Goal: Task Accomplishment & Management: Use online tool/utility

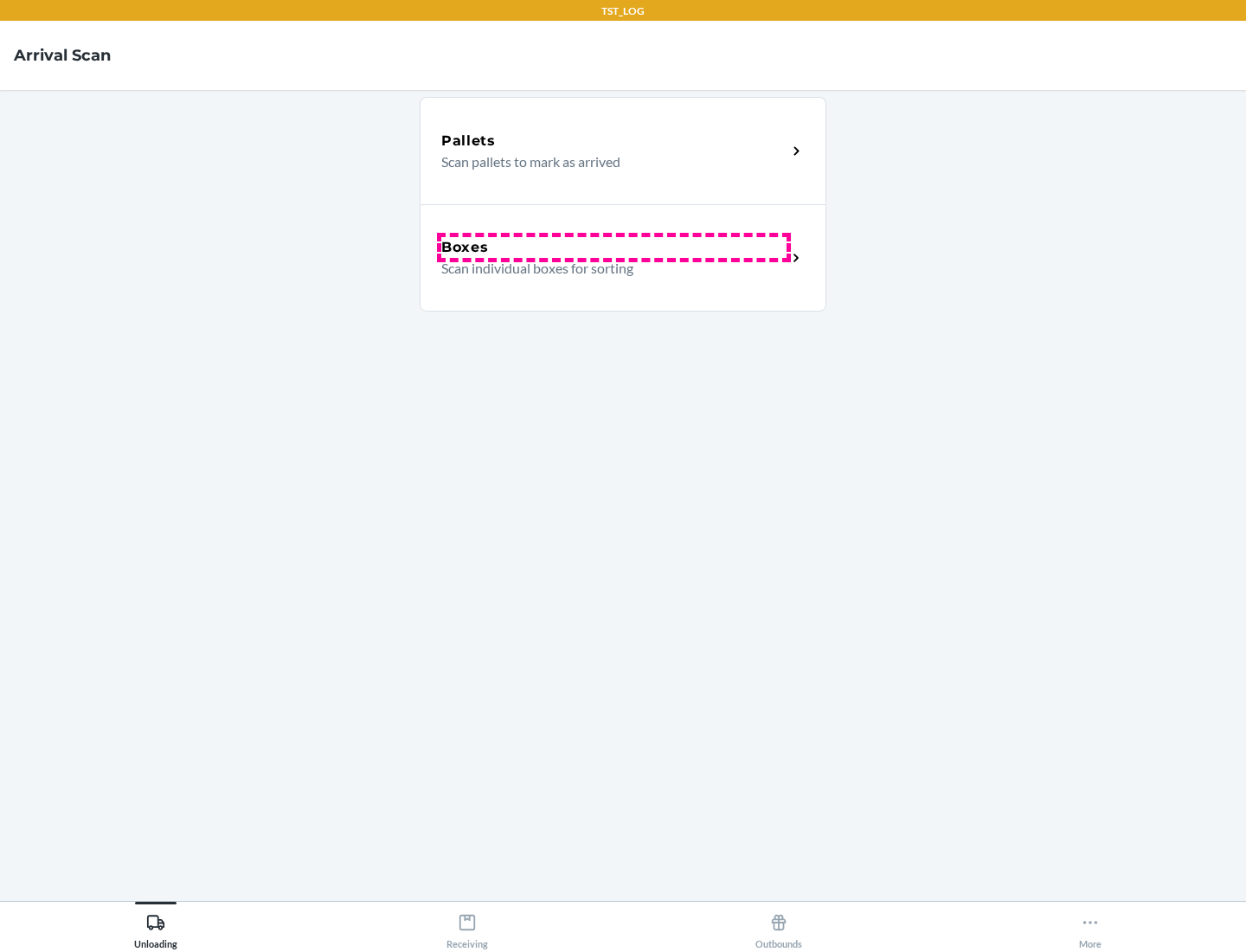
click at [613, 248] on div "Boxes" at bounding box center [614, 247] width 346 height 21
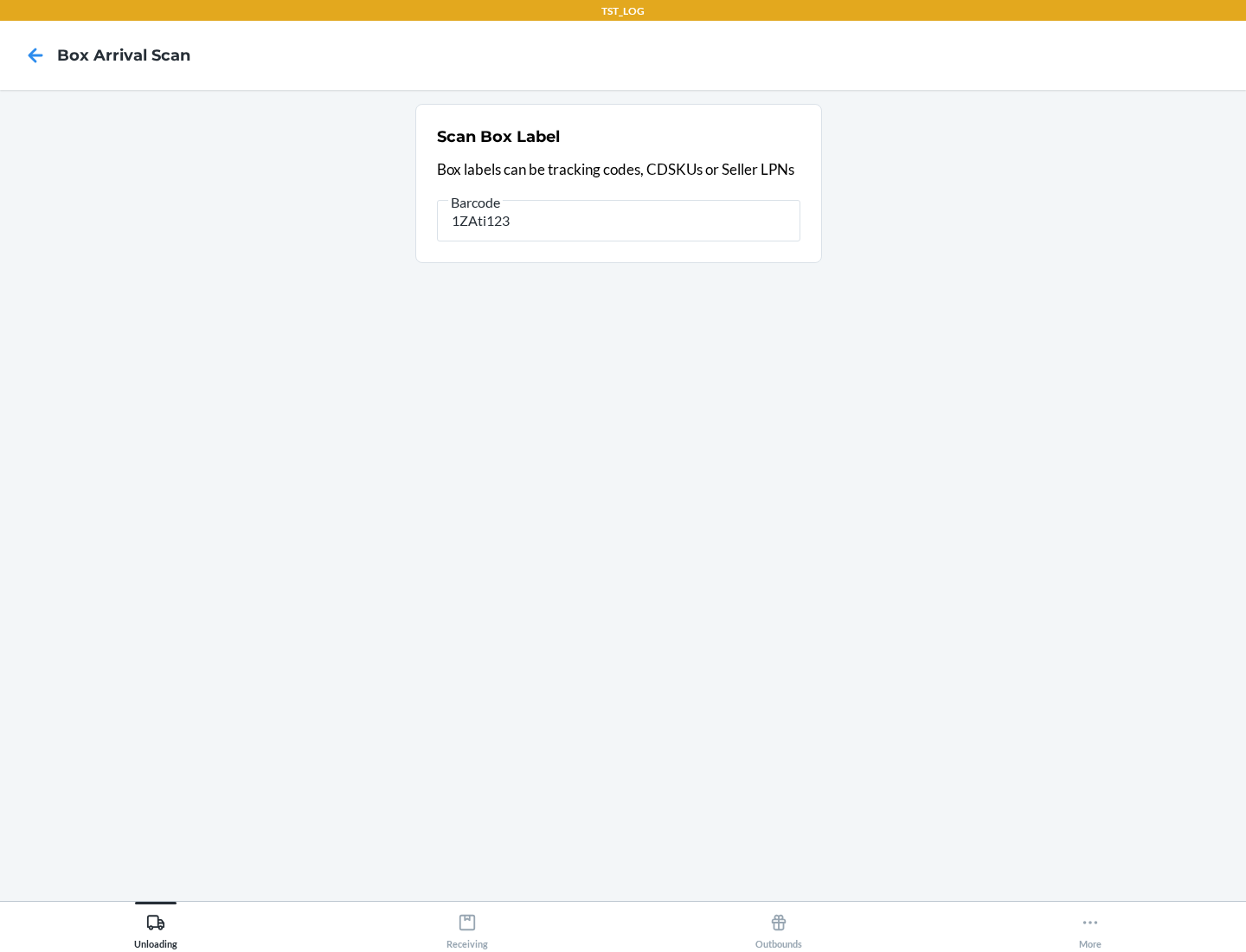
type input "1ZAti123"
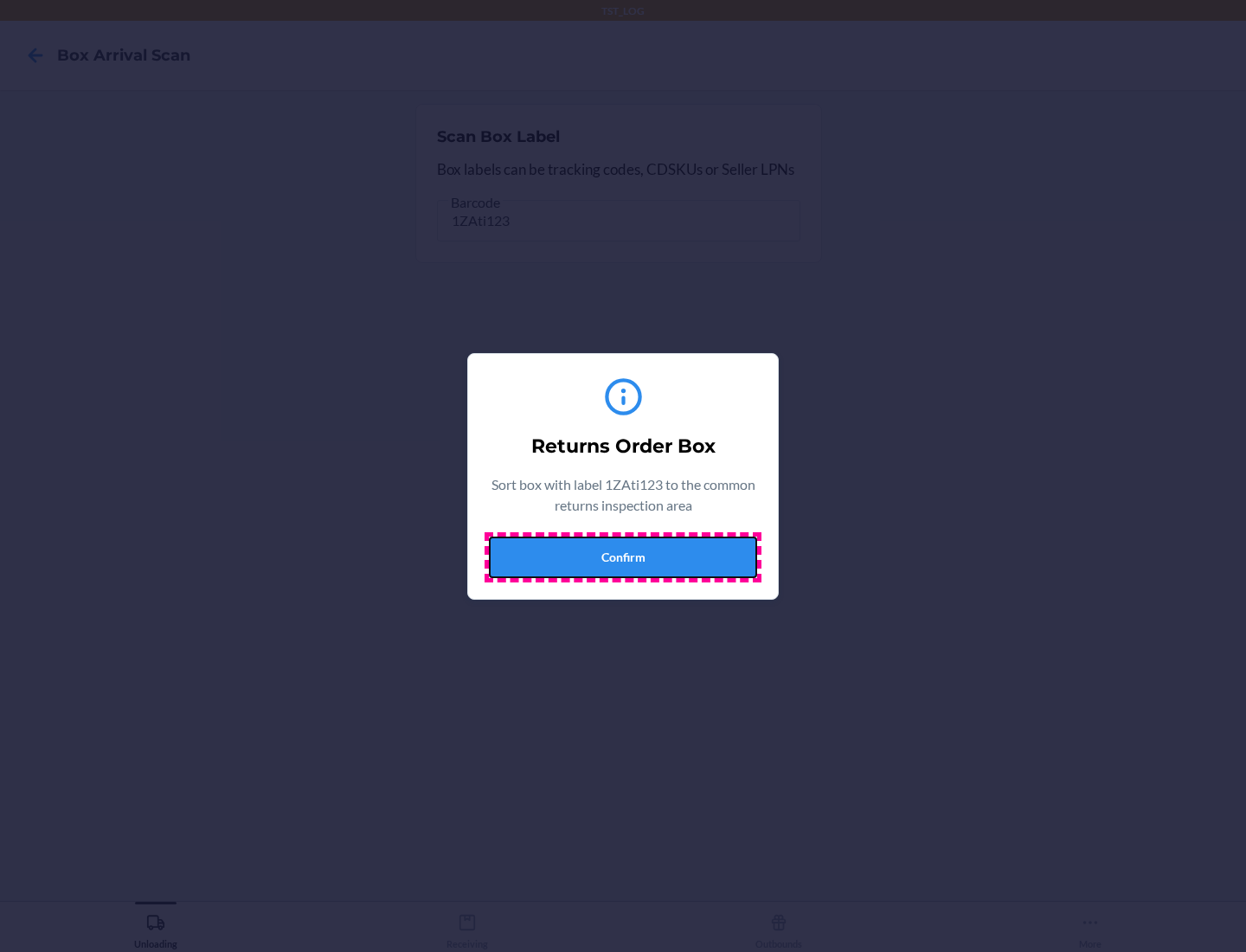
click at [623, 557] on button "Confirm" at bounding box center [623, 558] width 268 height 42
